Goal: Navigation & Orientation: Understand site structure

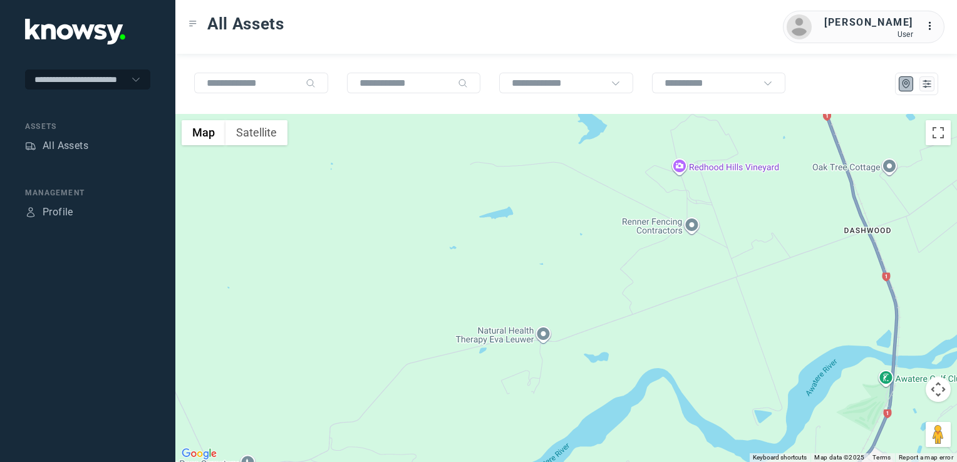
drag, startPoint x: 794, startPoint y: 401, endPoint x: 732, endPoint y: 303, distance: 117.1
click at [734, 307] on div at bounding box center [566, 288] width 782 height 348
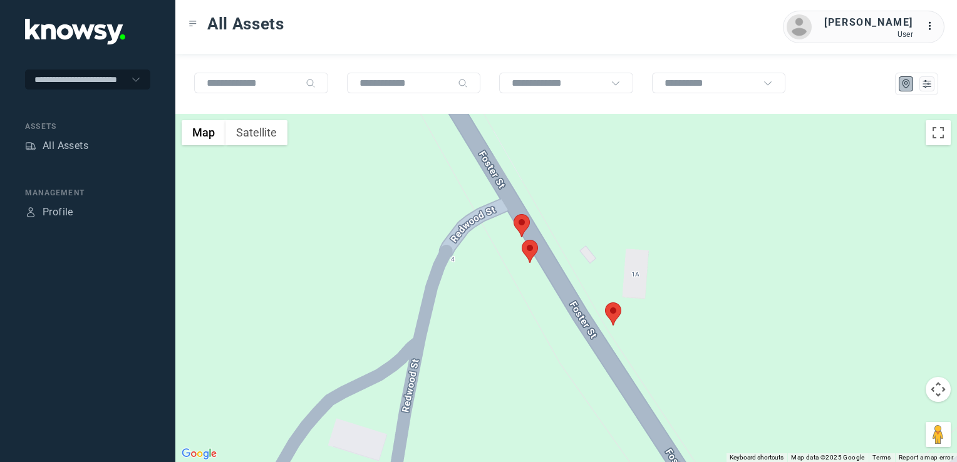
drag, startPoint x: 541, startPoint y: 254, endPoint x: 695, endPoint y: 310, distance: 163.8
click at [687, 318] on div at bounding box center [566, 288] width 782 height 348
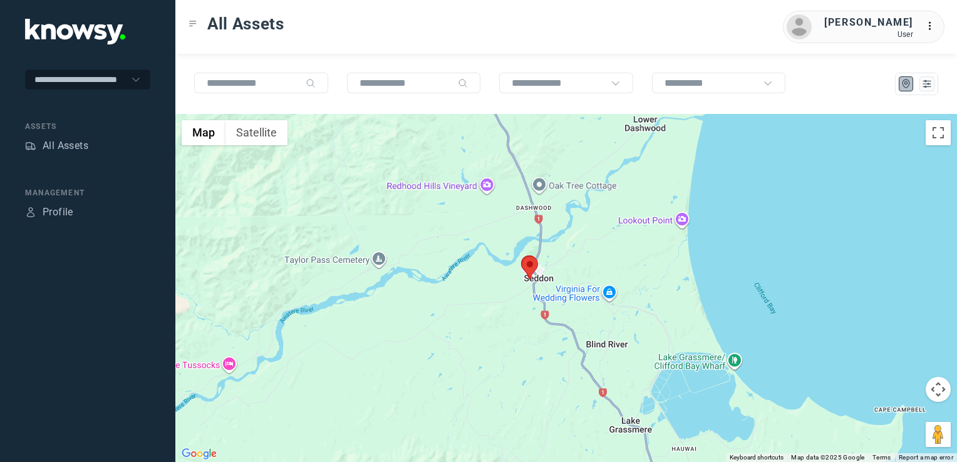
drag, startPoint x: 477, startPoint y: 272, endPoint x: 507, endPoint y: 292, distance: 36.1
click at [499, 288] on div at bounding box center [566, 288] width 782 height 348
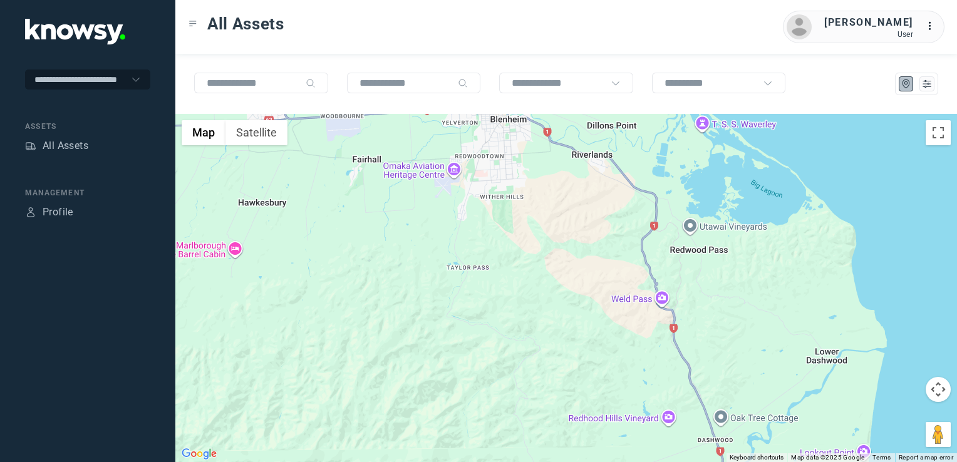
drag, startPoint x: 494, startPoint y: 279, endPoint x: 519, endPoint y: 312, distance: 41.5
click at [509, 301] on div at bounding box center [566, 288] width 782 height 348
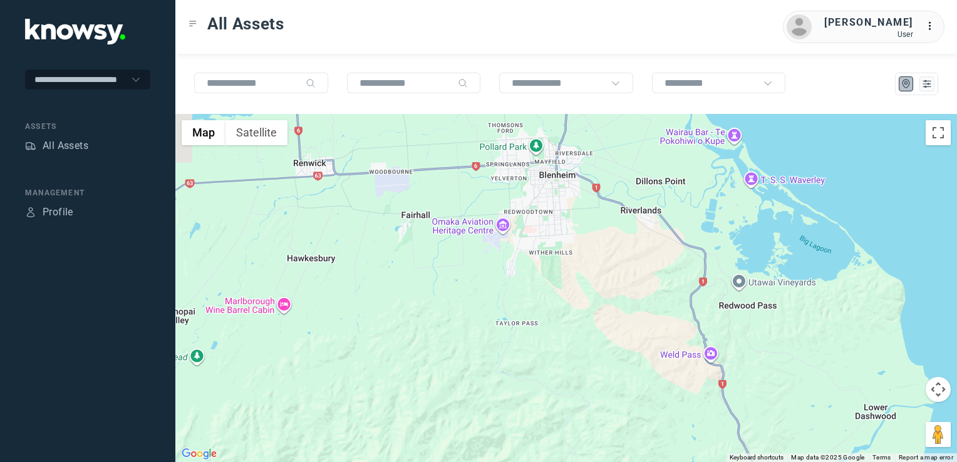
drag, startPoint x: 524, startPoint y: 332, endPoint x: 539, endPoint y: 334, distance: 15.2
click at [539, 335] on div at bounding box center [566, 288] width 782 height 348
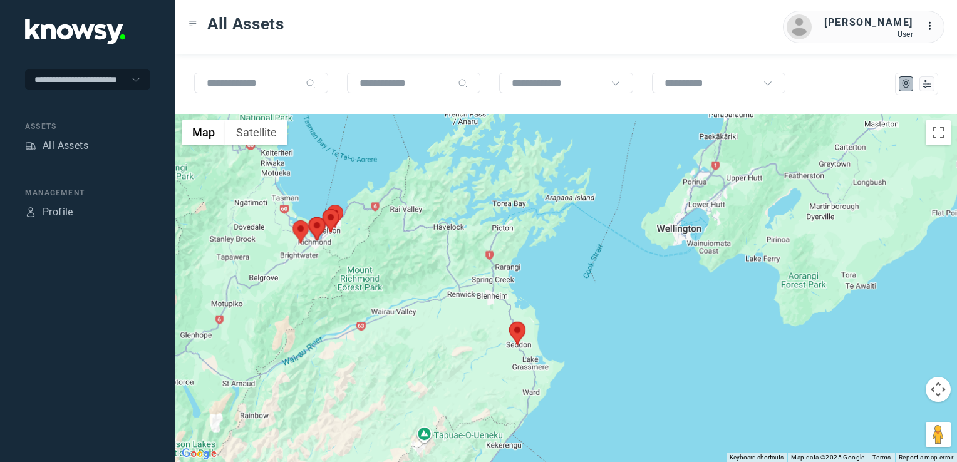
drag, startPoint x: 435, startPoint y: 289, endPoint x: 477, endPoint y: 322, distance: 54.0
click at [477, 323] on div at bounding box center [566, 288] width 782 height 348
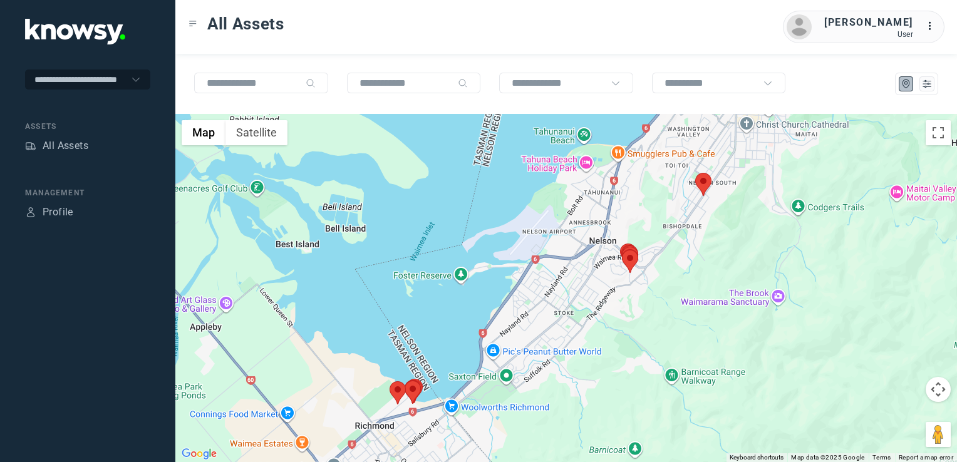
click at [708, 185] on img at bounding box center [703, 184] width 16 height 23
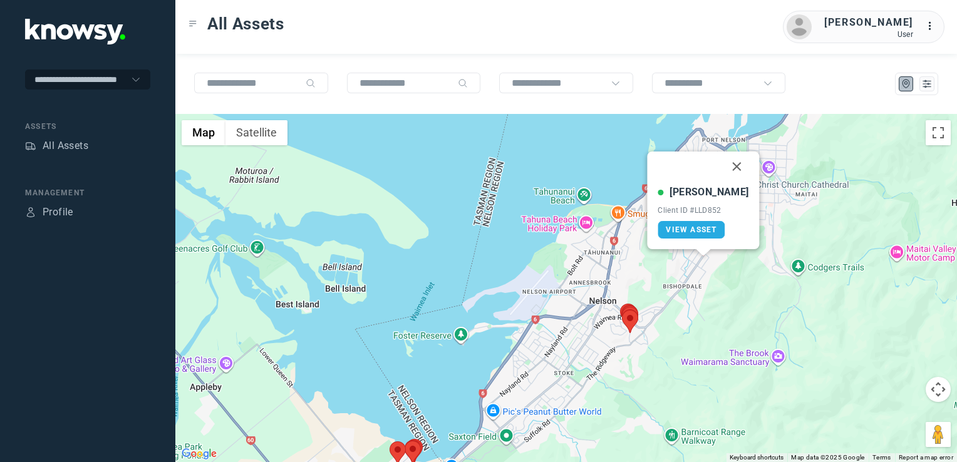
drag, startPoint x: 722, startPoint y: 170, endPoint x: 720, endPoint y: 200, distance: 30.1
click at [722, 170] on button "Close" at bounding box center [737, 167] width 30 height 30
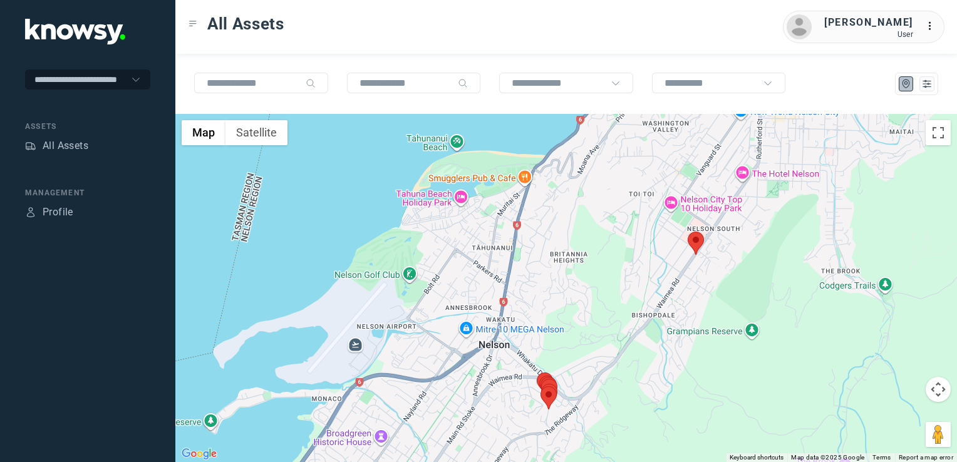
drag, startPoint x: 658, startPoint y: 319, endPoint x: 666, endPoint y: 271, distance: 48.2
click at [664, 276] on div "To navigate, press the arrow keys." at bounding box center [566, 288] width 782 height 348
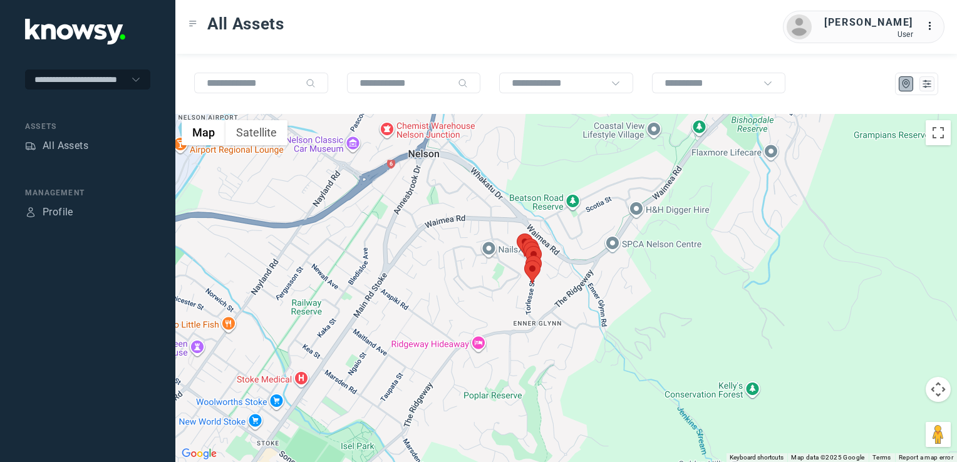
click at [499, 267] on div at bounding box center [566, 288] width 782 height 348
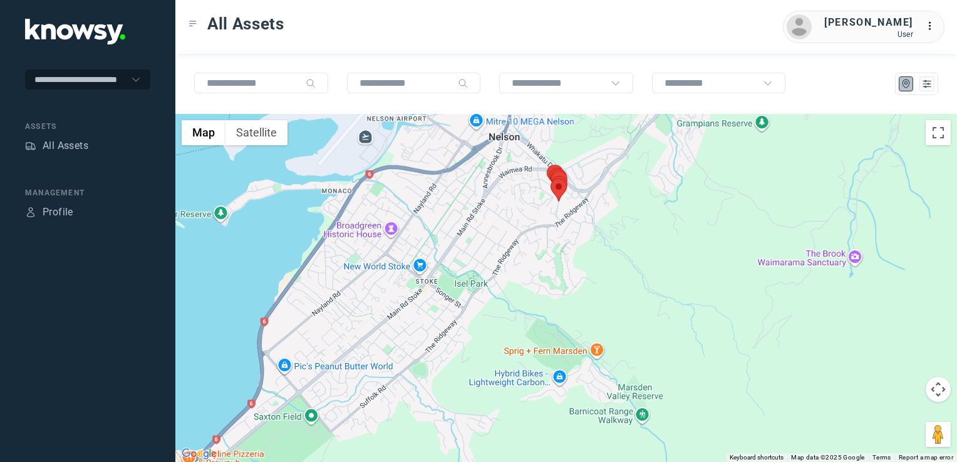
drag, startPoint x: 453, startPoint y: 329, endPoint x: 488, endPoint y: 268, distance: 70.4
click at [483, 275] on div at bounding box center [566, 288] width 782 height 348
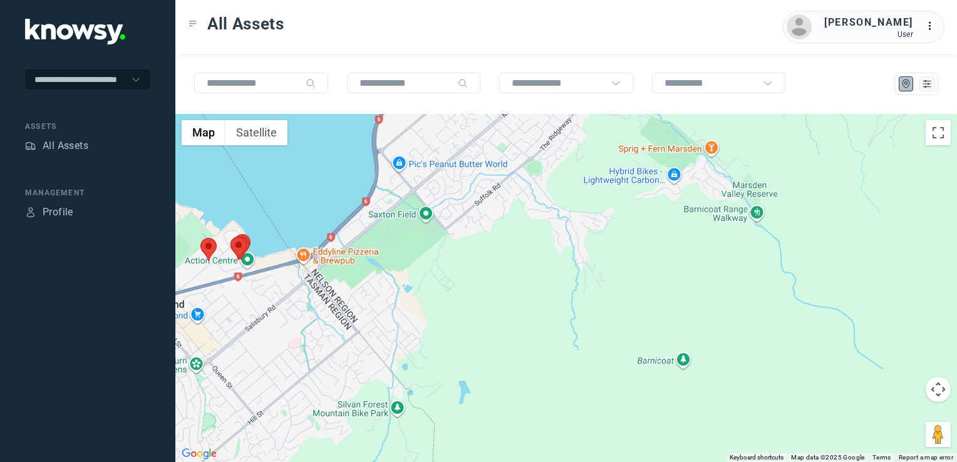
drag, startPoint x: 460, startPoint y: 277, endPoint x: 496, endPoint y: 257, distance: 40.6
click at [492, 260] on div at bounding box center [566, 288] width 782 height 348
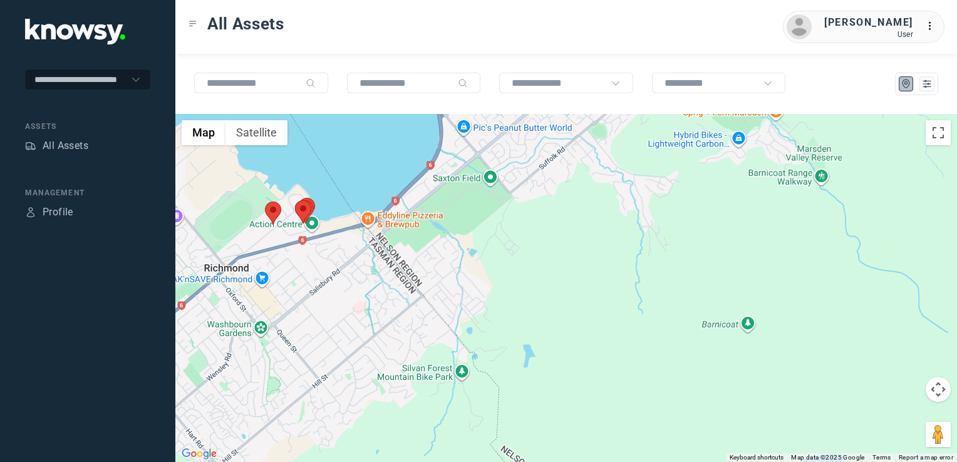
drag, startPoint x: 463, startPoint y: 274, endPoint x: 516, endPoint y: 261, distance: 54.7
click at [512, 262] on div at bounding box center [566, 288] width 782 height 348
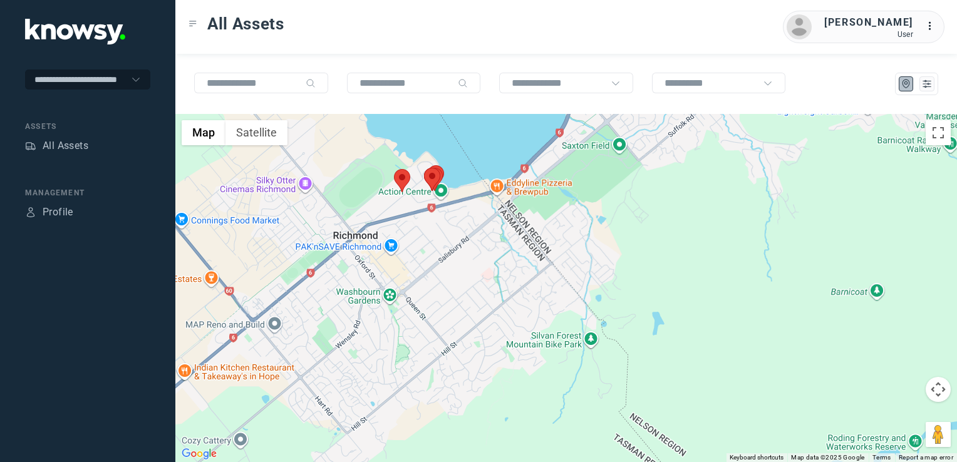
drag, startPoint x: 500, startPoint y: 261, endPoint x: 584, endPoint y: 249, distance: 85.4
click at [561, 252] on div at bounding box center [566, 288] width 782 height 348
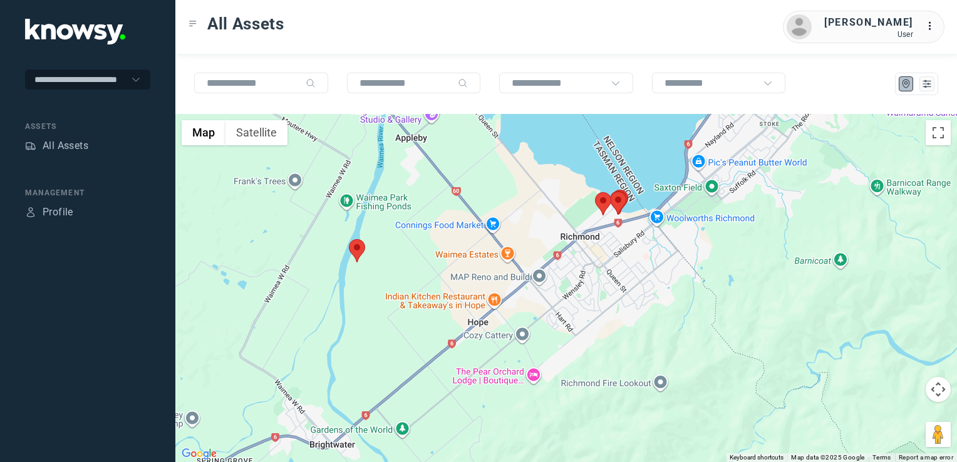
click at [589, 299] on div at bounding box center [566, 288] width 782 height 348
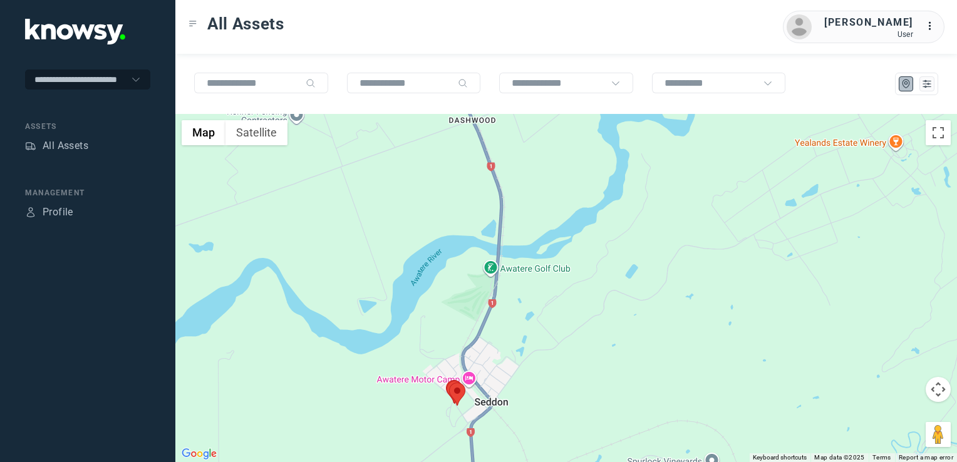
drag, startPoint x: 623, startPoint y: 360, endPoint x: 649, endPoint y: 326, distance: 43.0
click at [646, 328] on div at bounding box center [566, 288] width 782 height 348
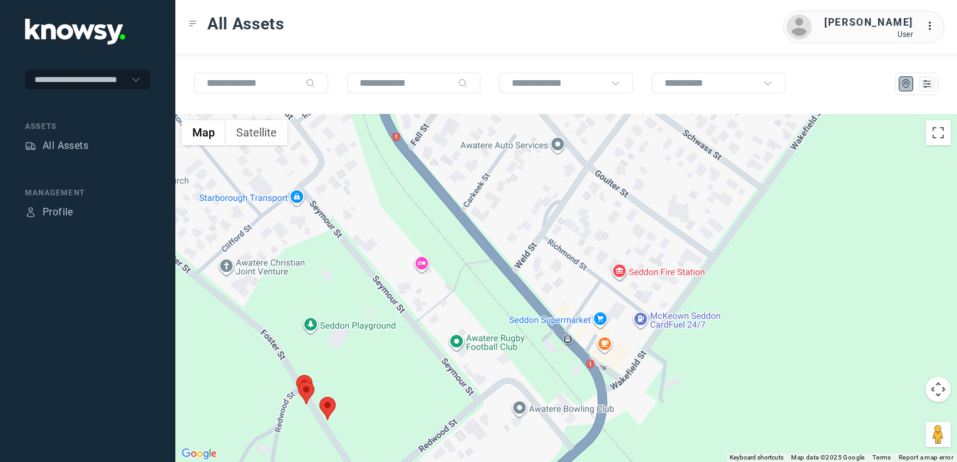
drag, startPoint x: 376, startPoint y: 362, endPoint x: 396, endPoint y: 347, distance: 25.1
click at [396, 347] on div at bounding box center [566, 288] width 782 height 348
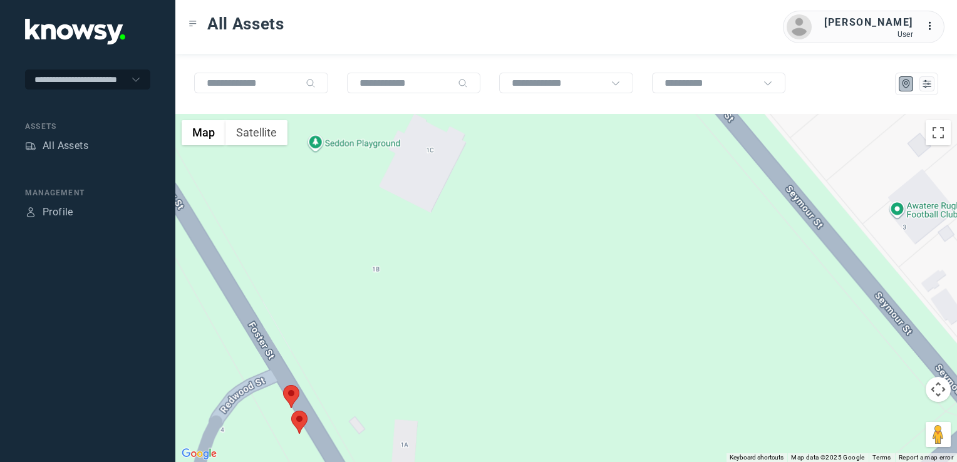
drag, startPoint x: 363, startPoint y: 368, endPoint x: 410, endPoint y: 341, distance: 53.9
click at [401, 343] on div at bounding box center [566, 288] width 782 height 348
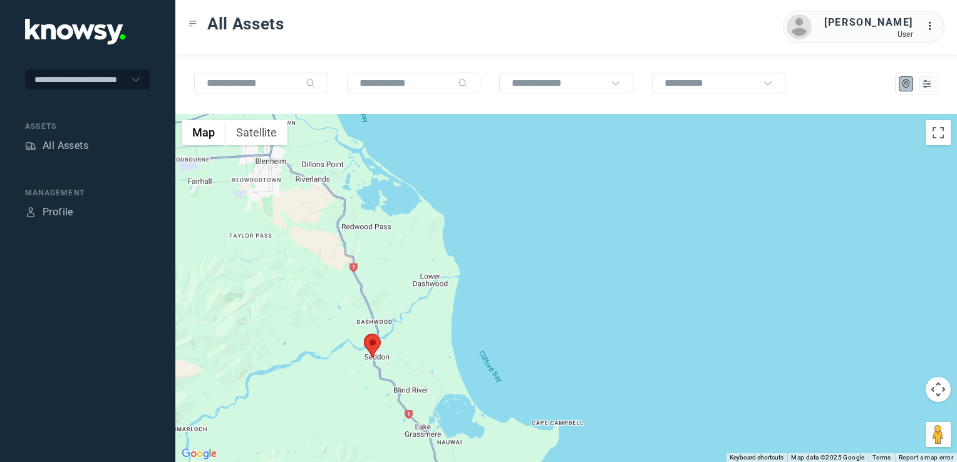
drag, startPoint x: 309, startPoint y: 266, endPoint x: 369, endPoint y: 276, distance: 61.0
click at [350, 273] on div at bounding box center [566, 288] width 782 height 348
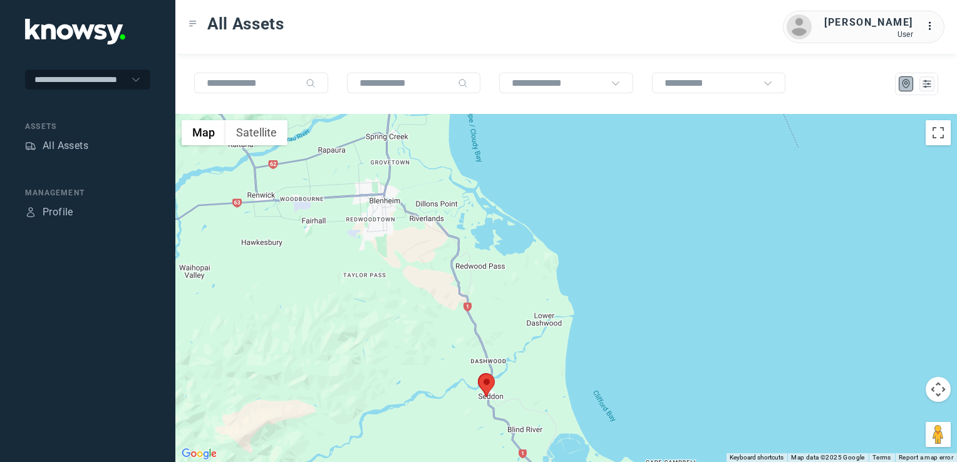
drag, startPoint x: 328, startPoint y: 283, endPoint x: 465, endPoint y: 369, distance: 161.3
click at [453, 369] on div at bounding box center [566, 288] width 782 height 348
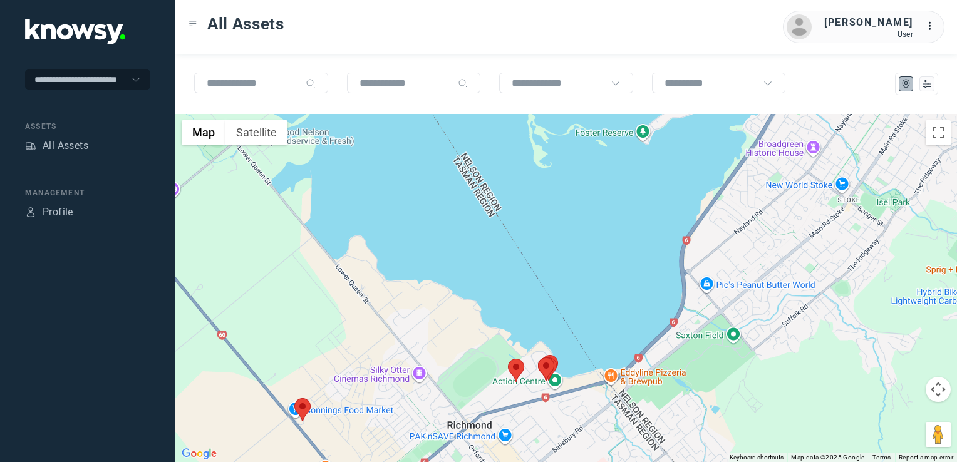
click at [308, 406] on img at bounding box center [302, 409] width 16 height 23
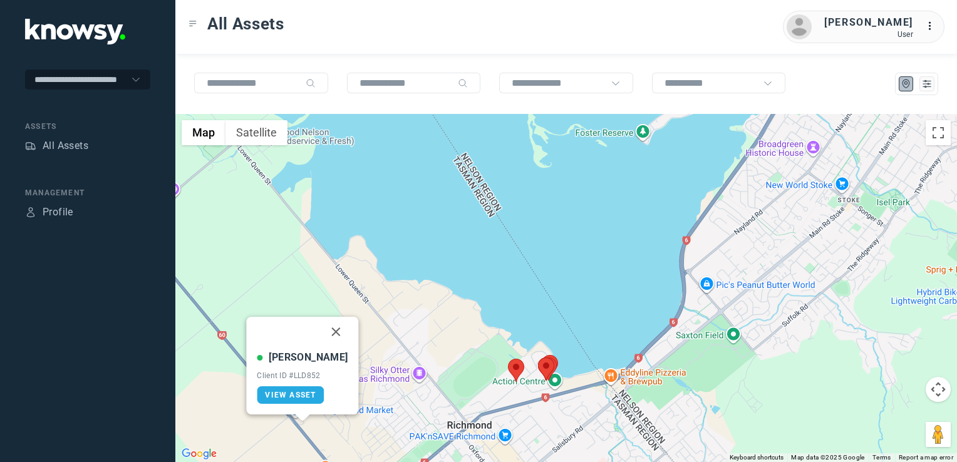
drag, startPoint x: 319, startPoint y: 333, endPoint x: 327, endPoint y: 345, distance: 14.1
click at [321, 333] on button "Close" at bounding box center [336, 332] width 30 height 30
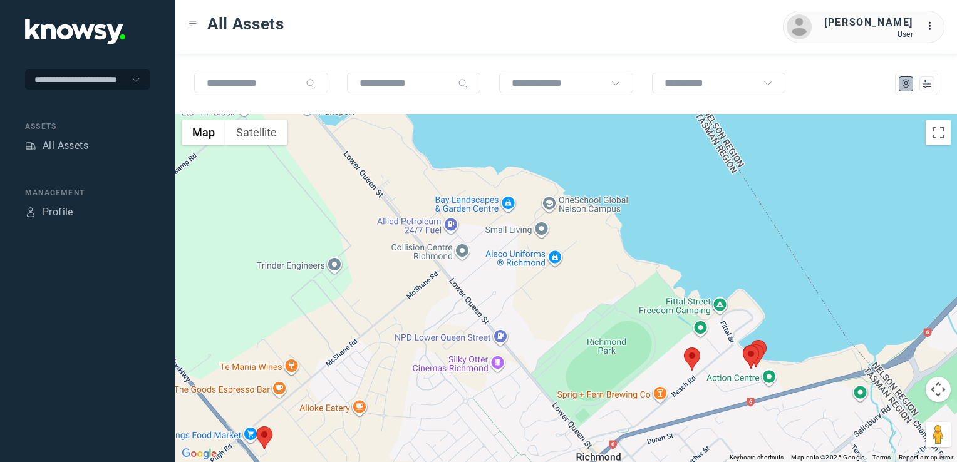
drag, startPoint x: 343, startPoint y: 393, endPoint x: 401, endPoint y: 338, distance: 80.2
click at [377, 357] on div "To navigate, press the arrow keys." at bounding box center [566, 288] width 782 height 348
